Goal: Information Seeking & Learning: Learn about a topic

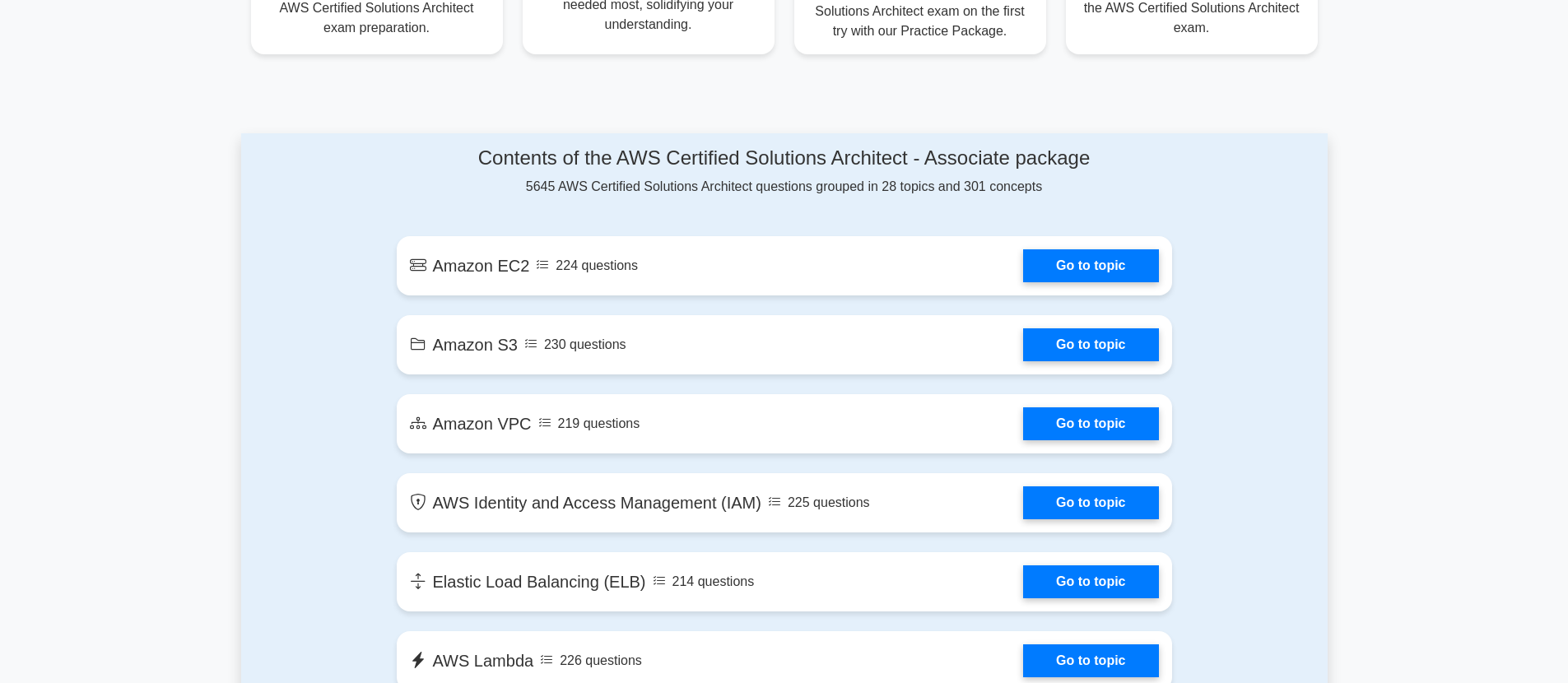
scroll to position [795, 0]
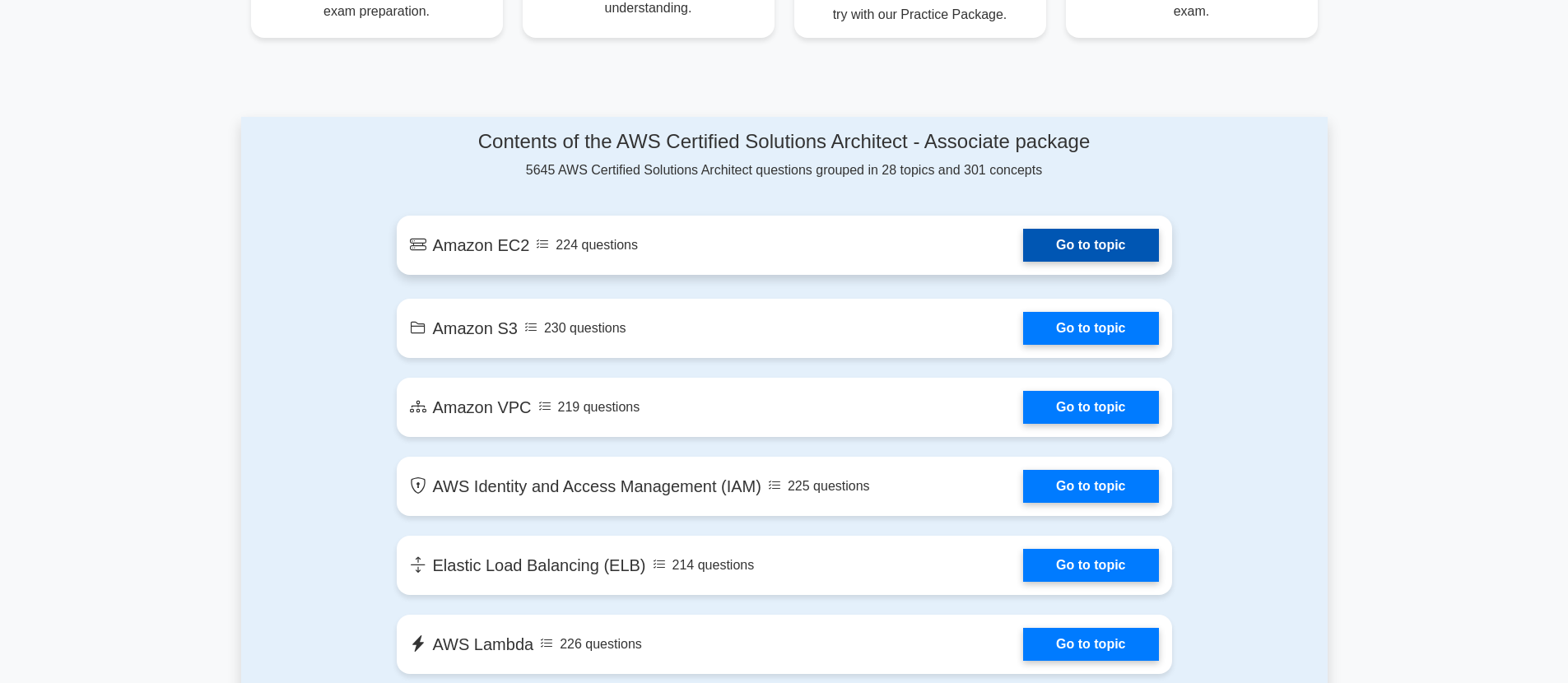
click at [1023, 239] on link "Go to topic" at bounding box center [1090, 245] width 135 height 33
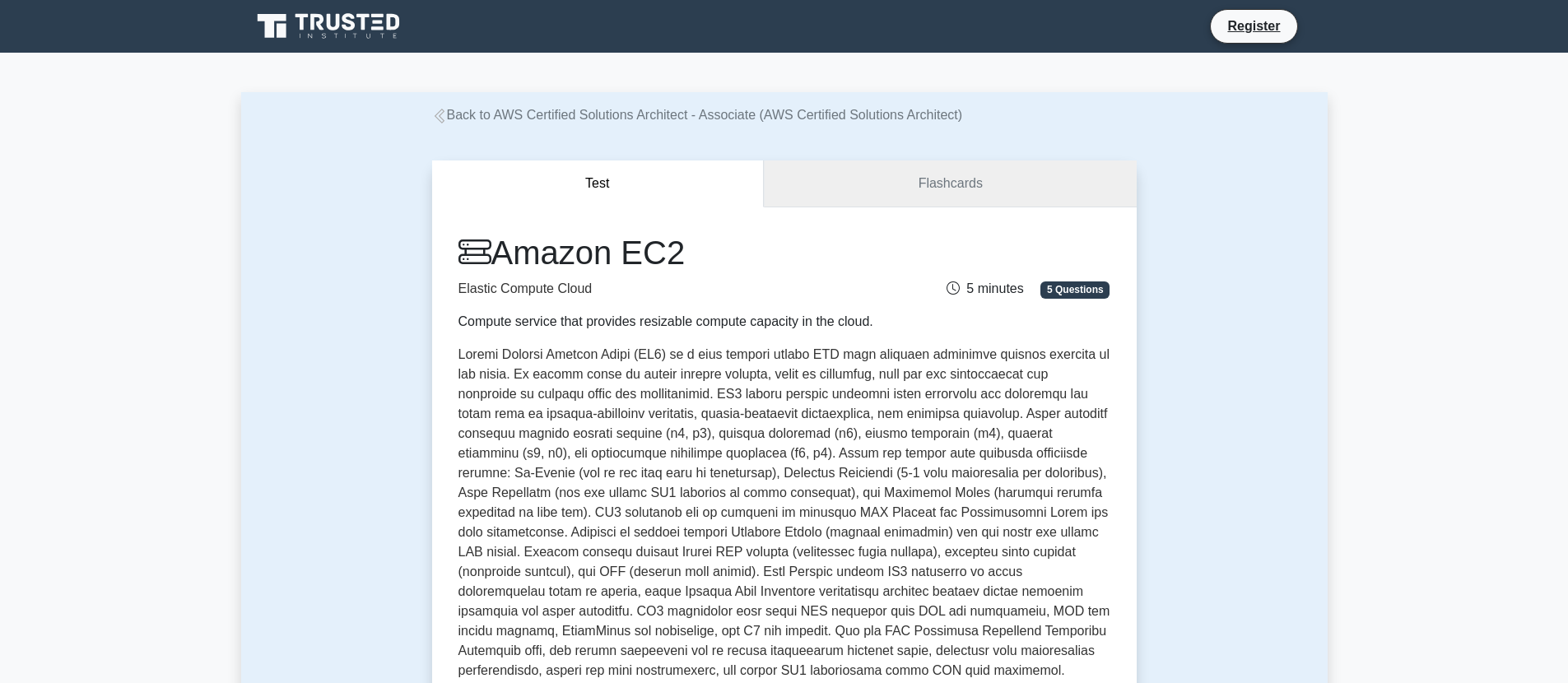
click at [955, 191] on link "Flashcards" at bounding box center [950, 183] width 372 height 47
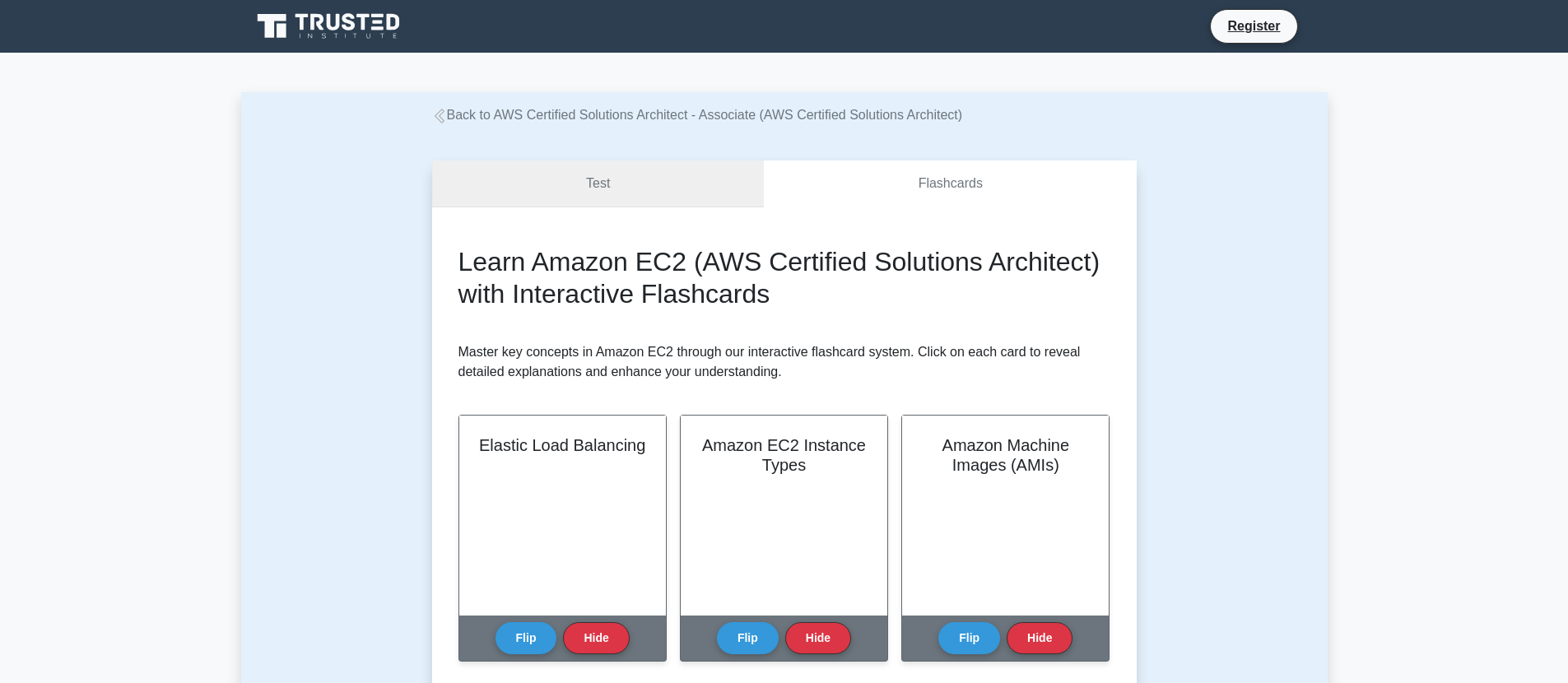
click at [605, 175] on link "Test" at bounding box center [598, 183] width 333 height 47
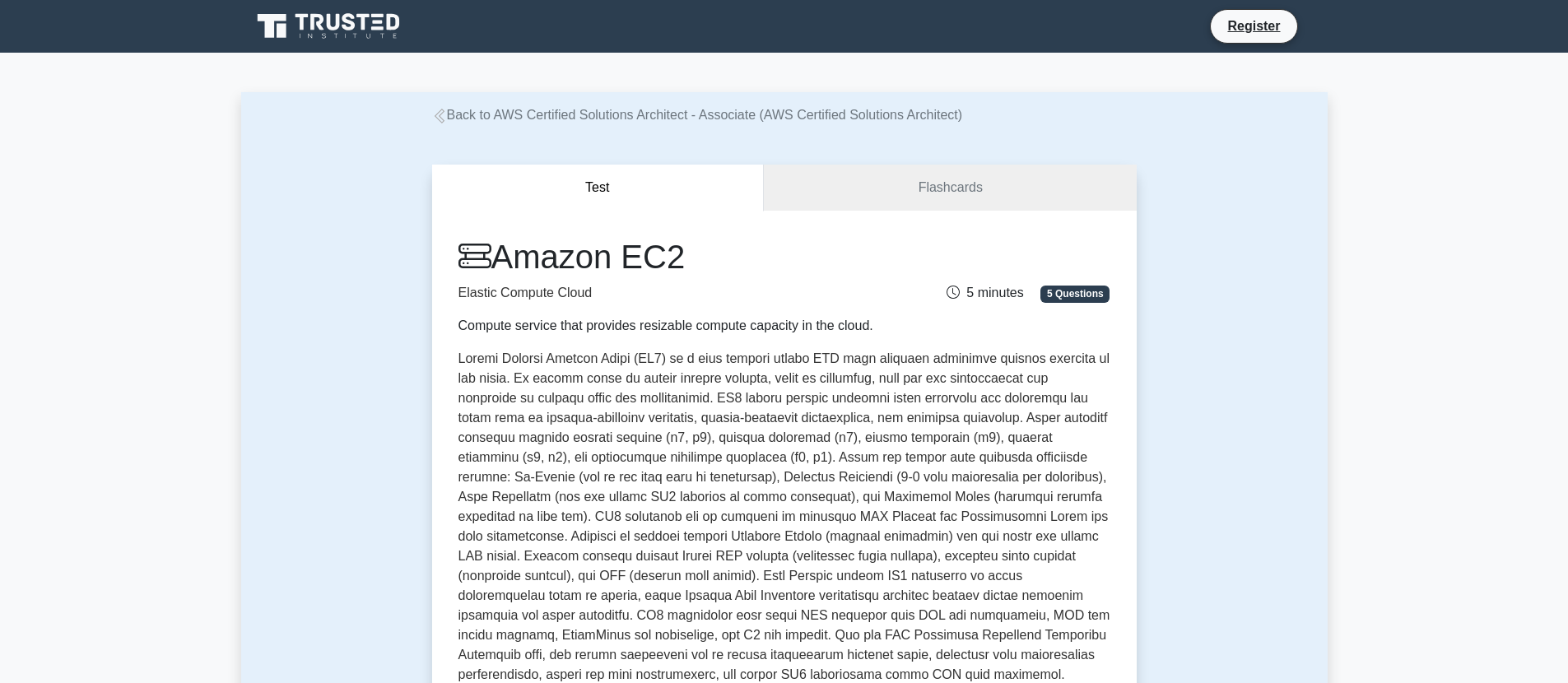
click at [483, 111] on link "Back to AWS Certified Solutions Architect - Associate (AWS Certified Solutions …" at bounding box center [697, 115] width 531 height 14
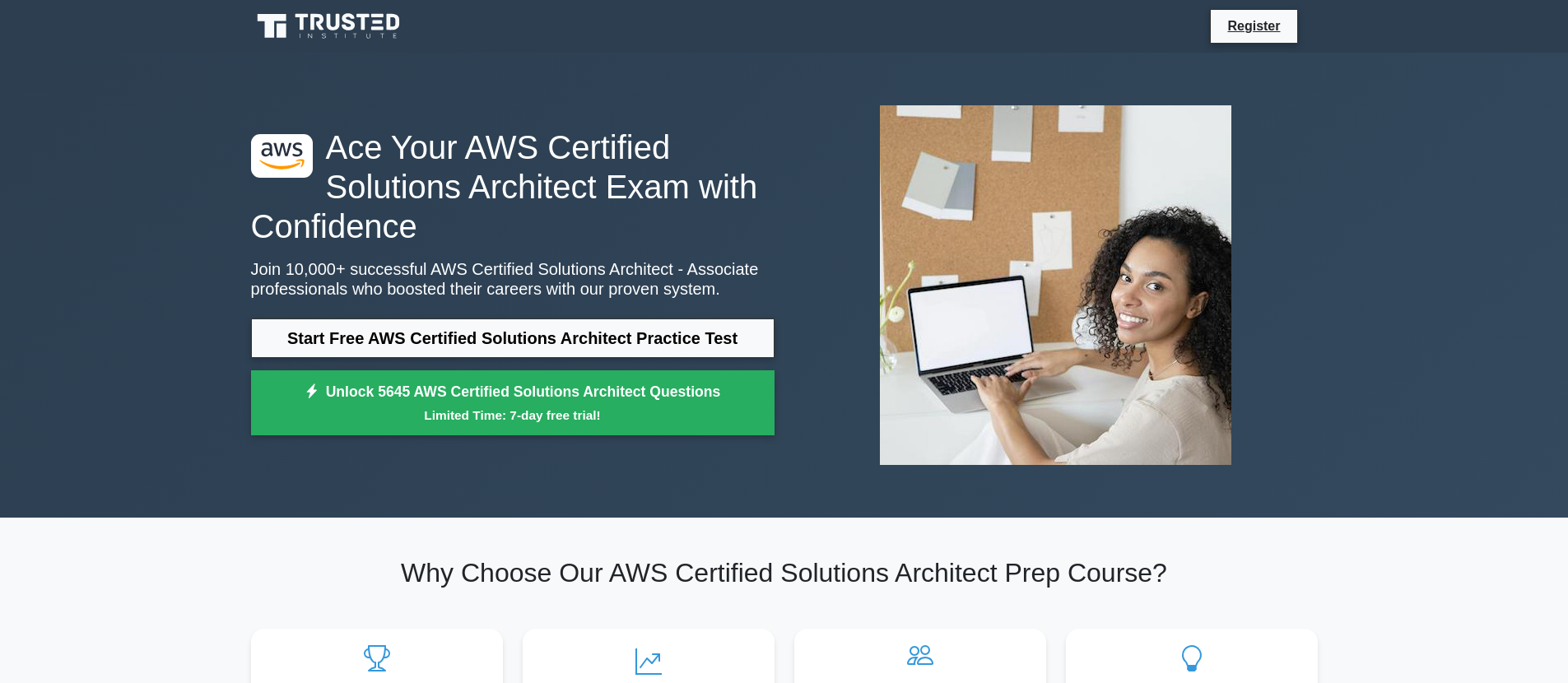
click at [339, 30] on icon at bounding box center [329, 26] width 158 height 31
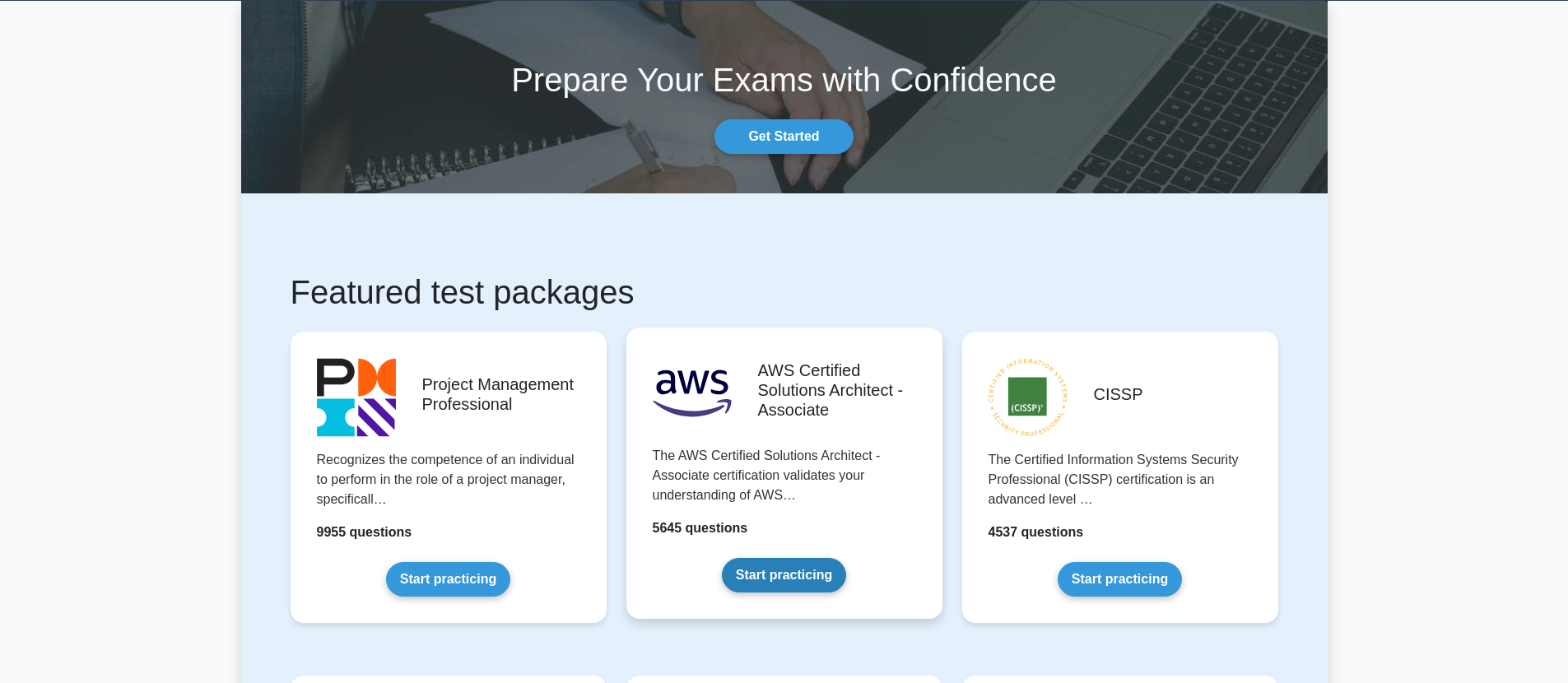
scroll to position [130, 0]
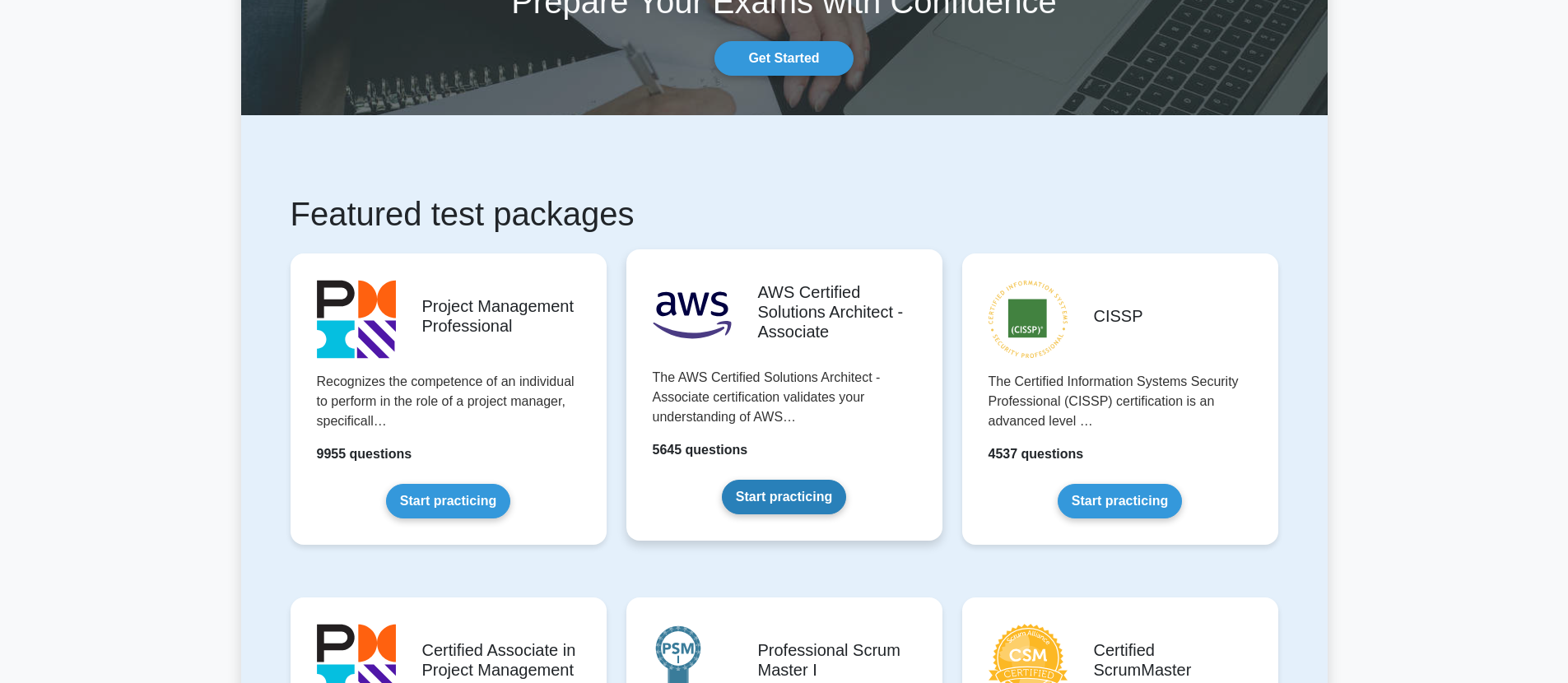
click at [825, 480] on link "Start practicing" at bounding box center [784, 497] width 125 height 35
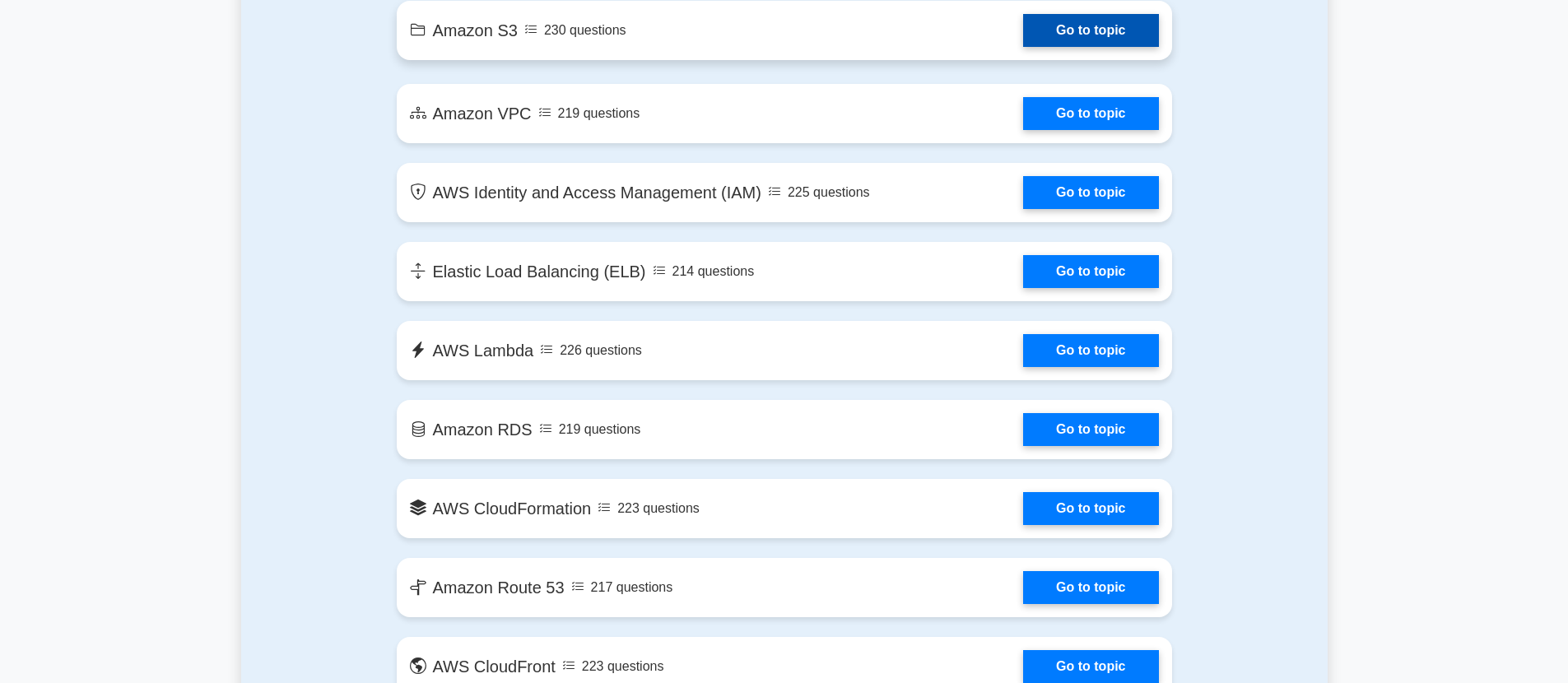
scroll to position [1093, 0]
